Goal: Use online tool/utility: Utilize a website feature to perform a specific function

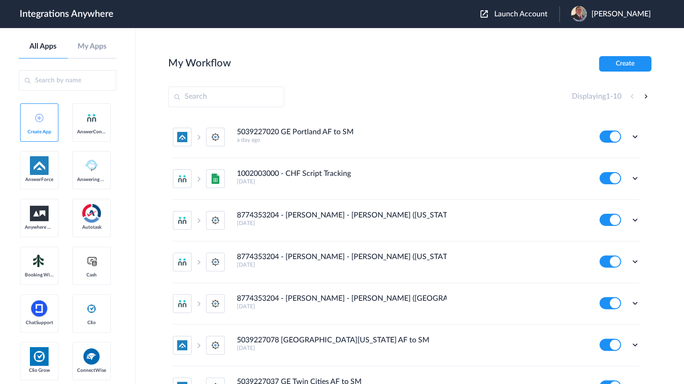
click at [523, 11] on span "Launch Account" at bounding box center [520, 13] width 53 height 7
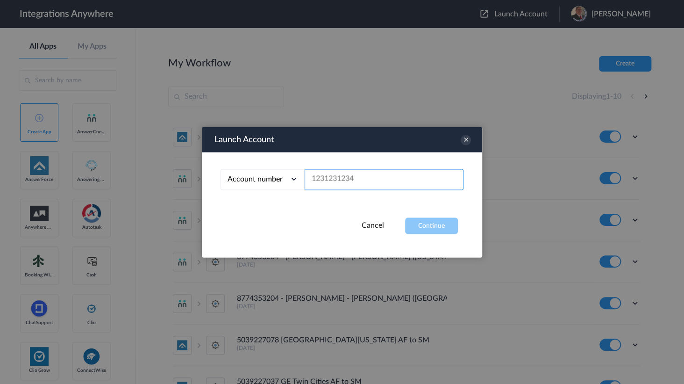
click at [354, 177] on input "text" at bounding box center [384, 179] width 159 height 21
paste input "8662233114"
type input "8662233114"
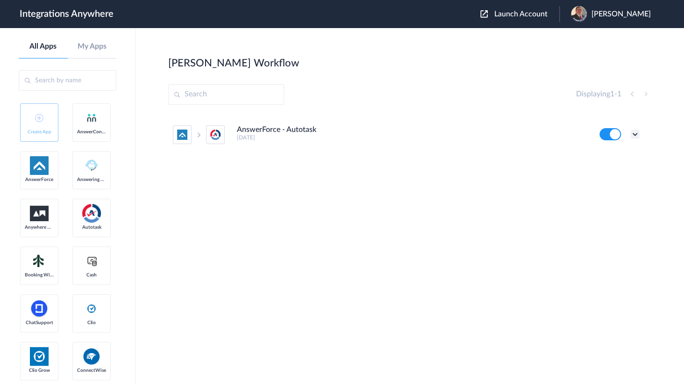
click at [633, 130] on icon at bounding box center [634, 133] width 9 height 9
click at [605, 157] on link "Edit" at bounding box center [597, 155] width 22 height 7
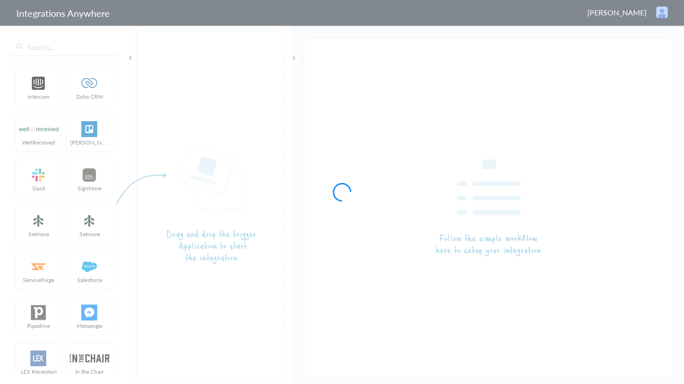
type input "AnswerForce - Autotask"
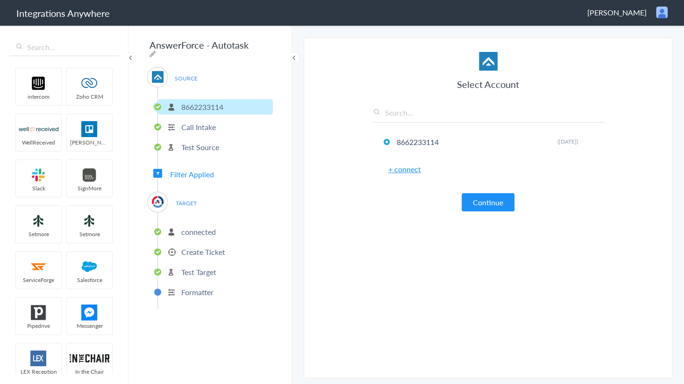
click at [198, 246] on p "Create Ticket" at bounding box center [203, 251] width 44 height 11
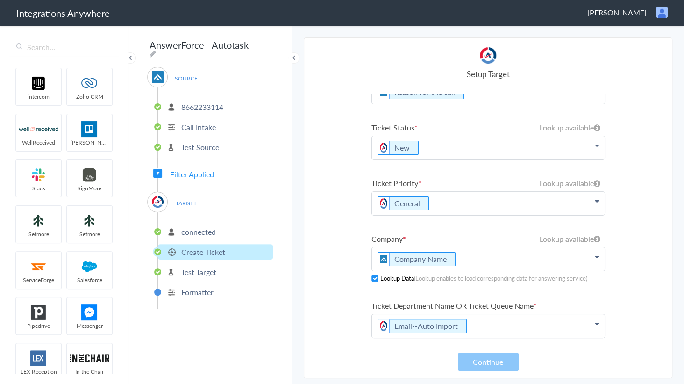
scroll to position [42, 0]
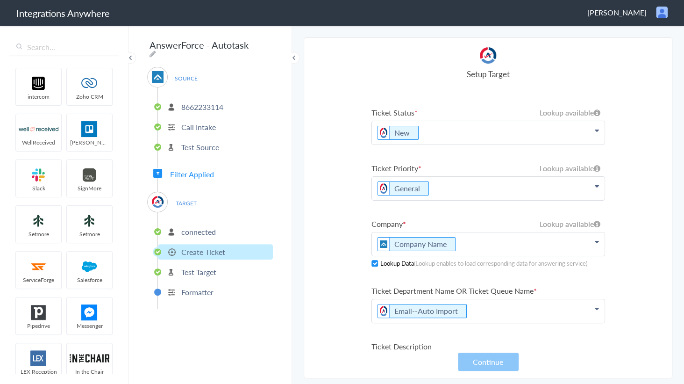
drag, startPoint x: 271, startPoint y: 50, endPoint x: 279, endPoint y: 39, distance: 13.7
click at [271, 50] on div "AnswerForce - Autotask SOURCE [PHONE_NUMBER] Call Intake Test Source Filter App…" at bounding box center [210, 203] width 164 height 359
